Goal: Find specific page/section: Find specific page/section

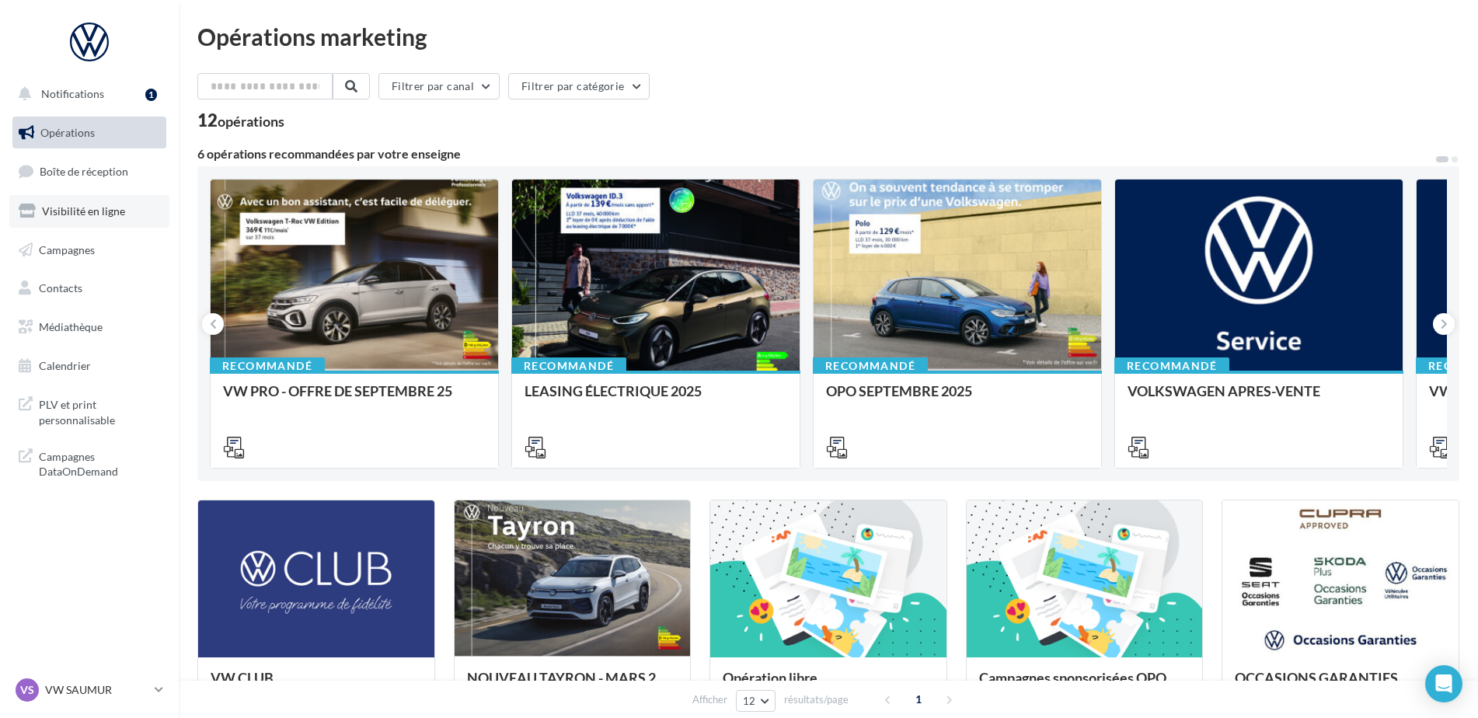
click at [78, 213] on span "Visibilité en ligne" at bounding box center [83, 210] width 83 height 13
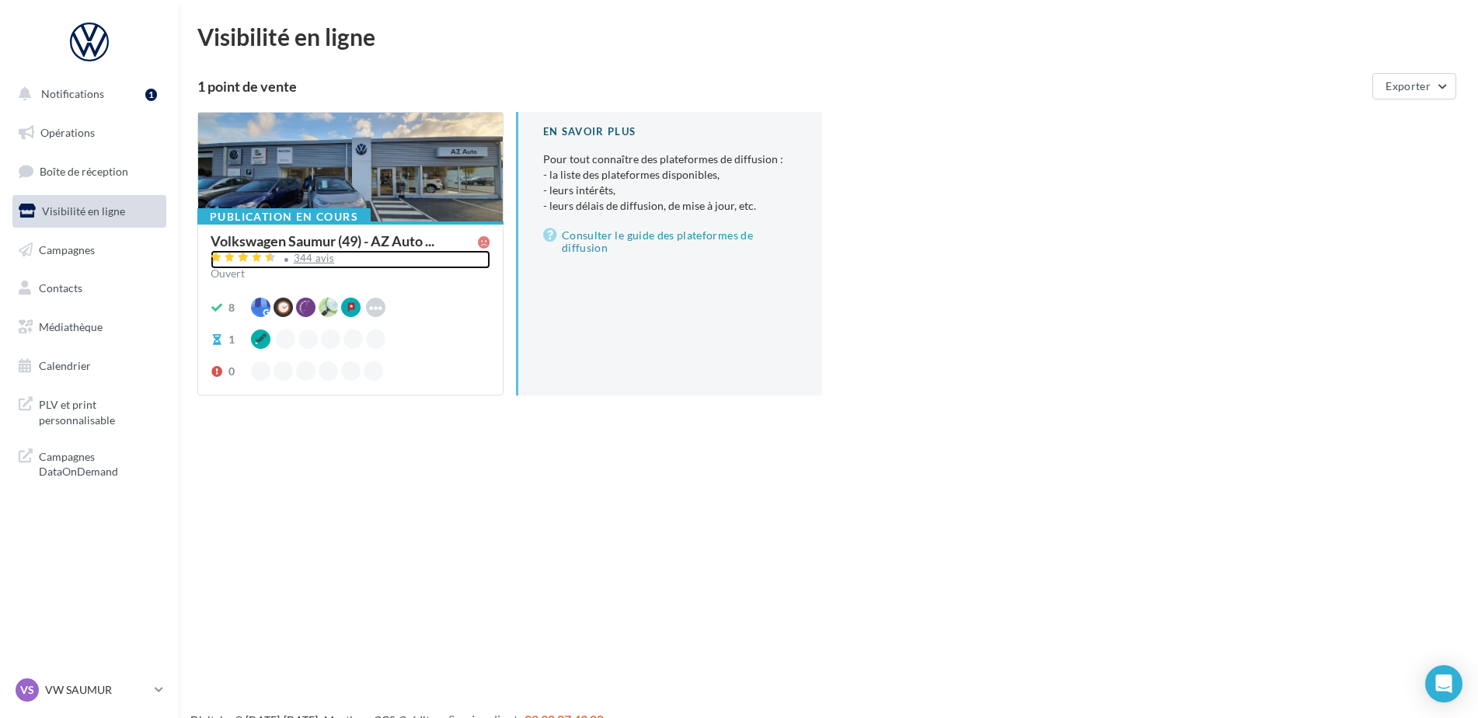
click at [322, 258] on div "344 avis" at bounding box center [314, 258] width 41 height 10
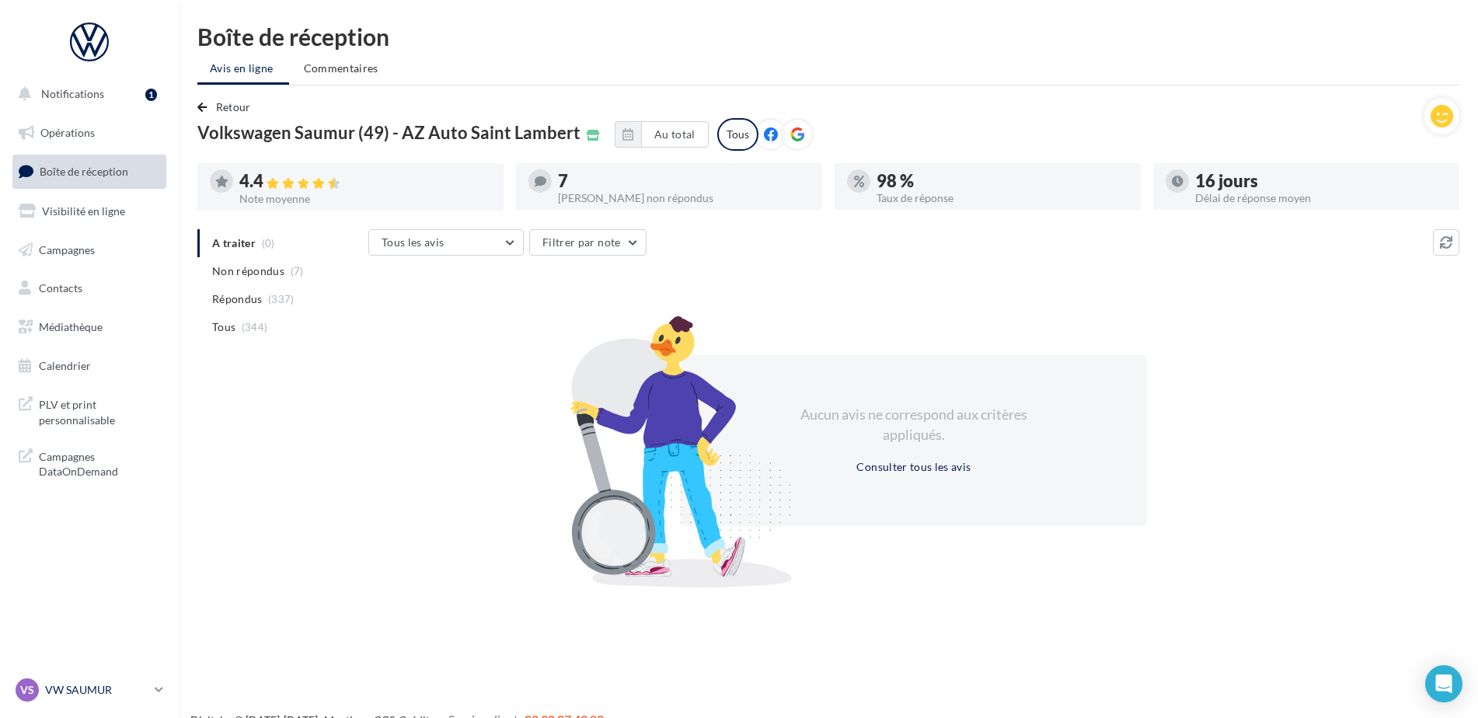
click at [73, 698] on div "VS VW SAUMUR vw-sau-tar" at bounding box center [82, 689] width 133 height 23
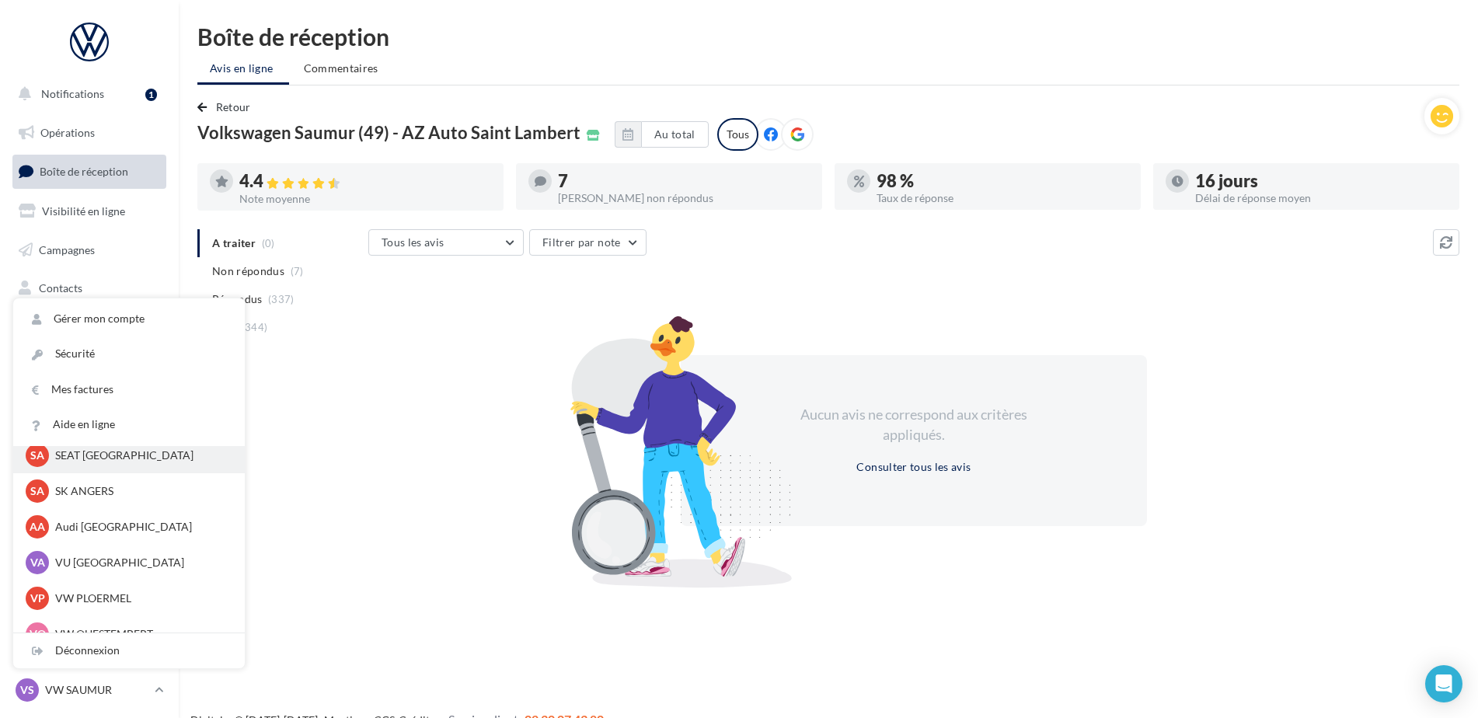
scroll to position [125, 0]
click at [100, 530] on p "Audi [GEOGRAPHIC_DATA]" at bounding box center [140, 525] width 171 height 16
